Goal: Transaction & Acquisition: Obtain resource

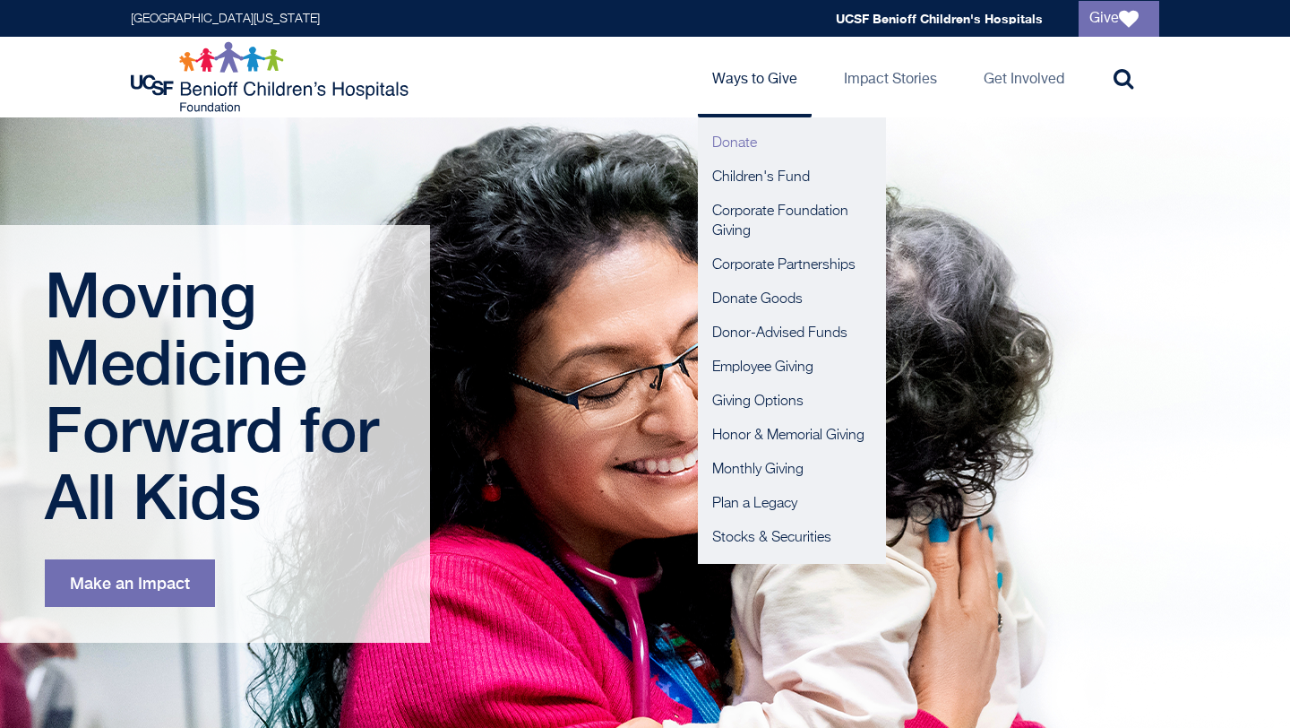
click at [743, 137] on link "Donate" at bounding box center [792, 143] width 188 height 34
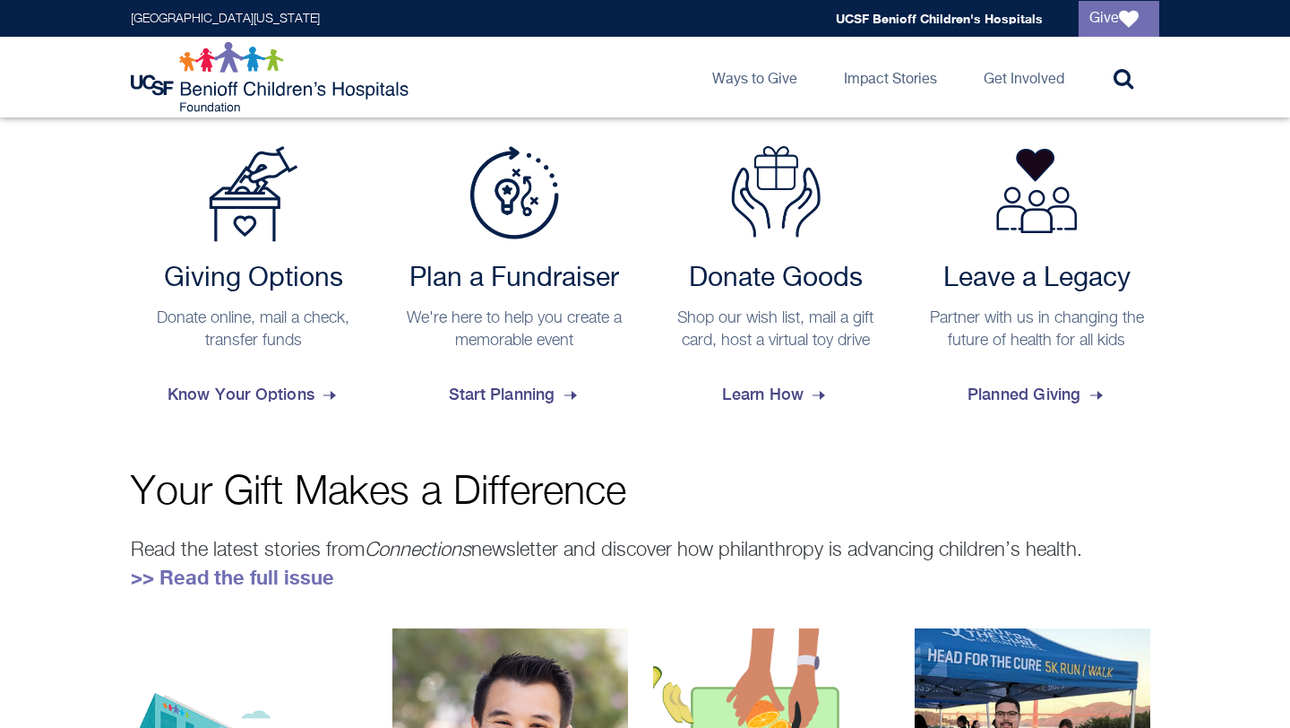
scroll to position [697, 0]
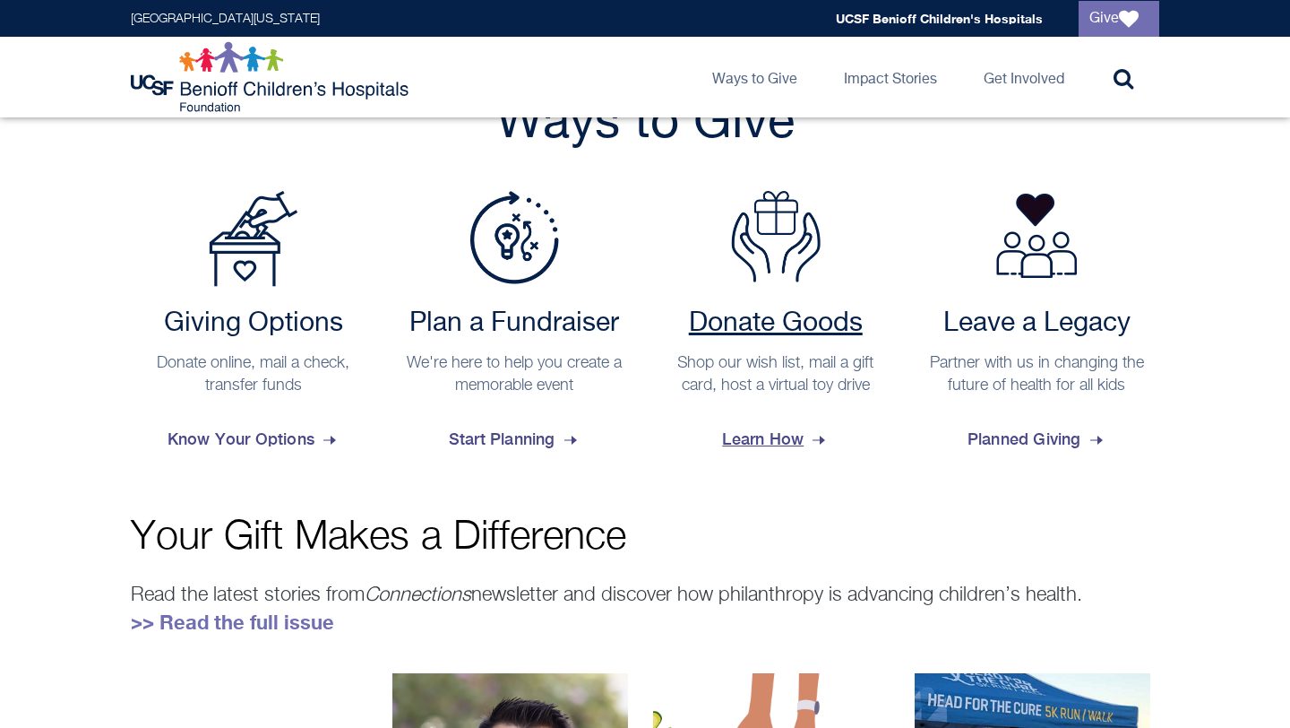
click at [759, 356] on p "Shop our wish list, mail a gift card, host a virtual toy drive" at bounding box center [776, 374] width 228 height 45
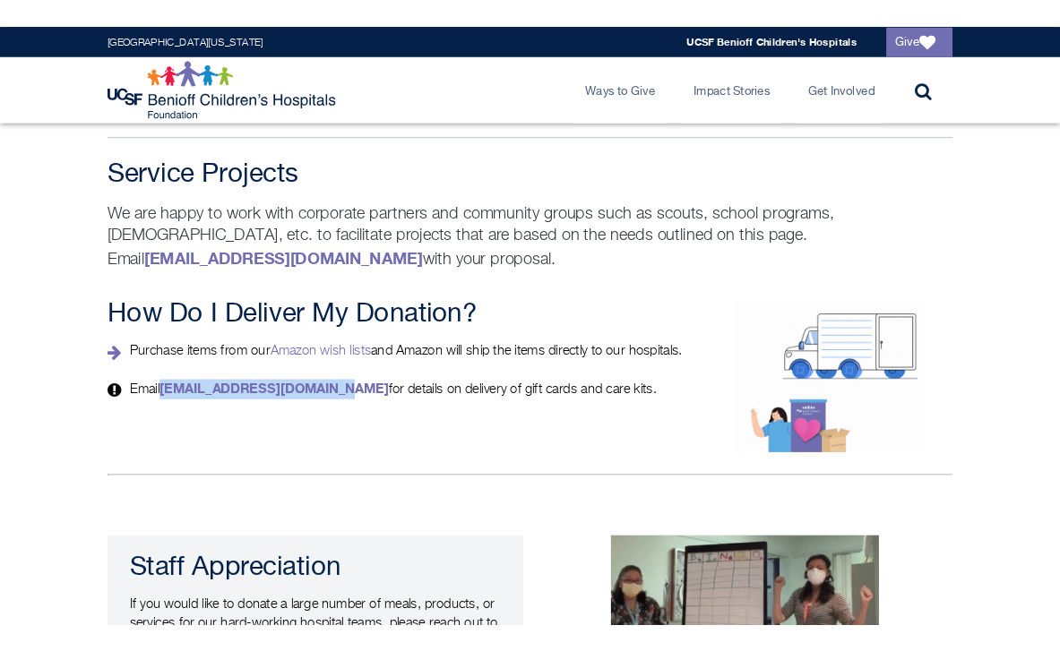
scroll to position [3059, 0]
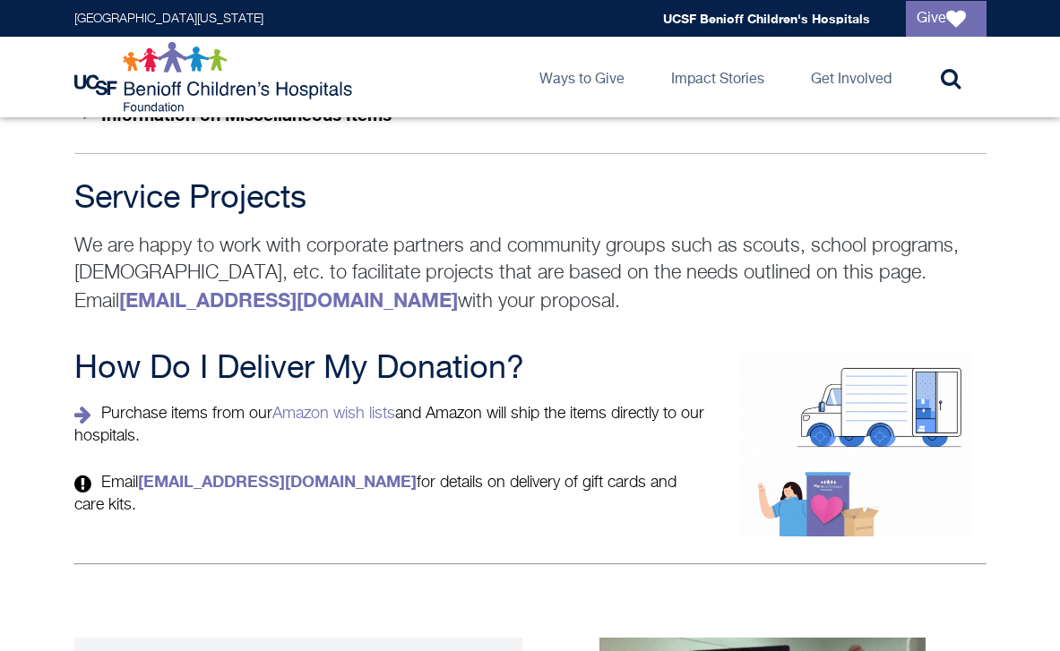
click at [43, 400] on div "How Do I Deliver My Donation? Purchase items from our Amazon wish lists and Ama…" at bounding box center [530, 444] width 1060 height 186
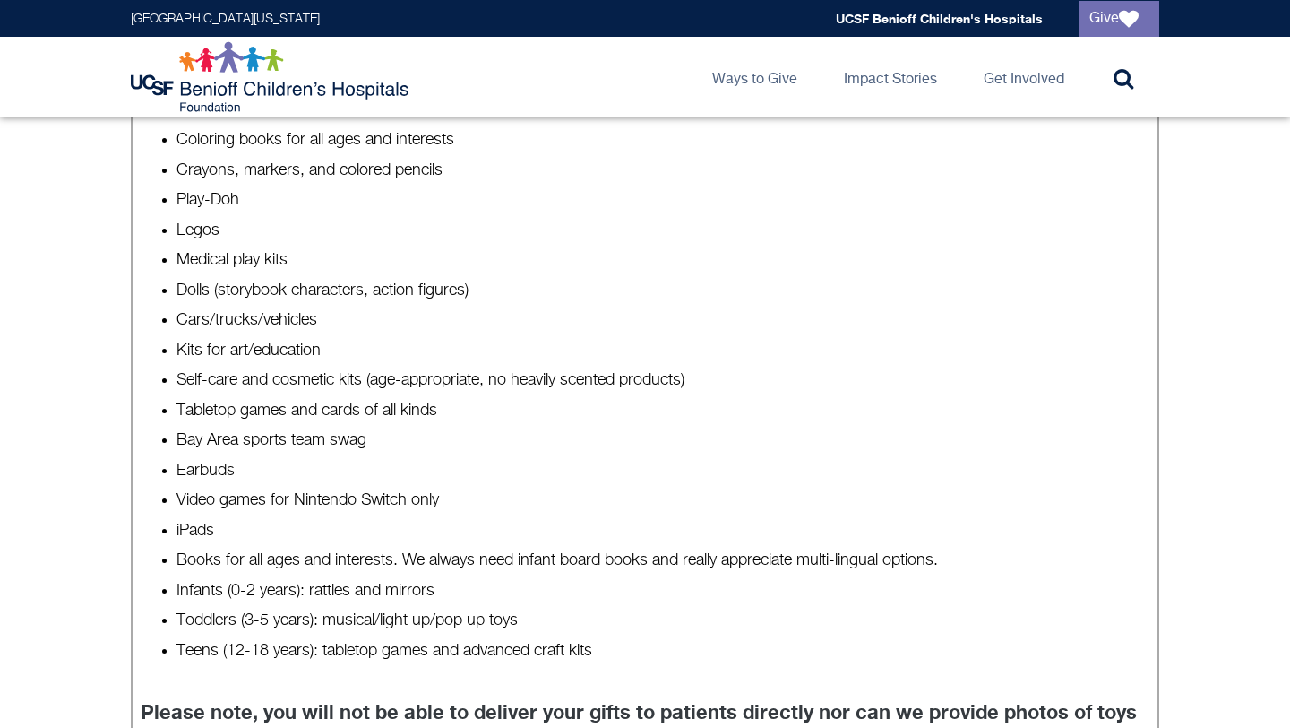
scroll to position [833, 0]
